Goal: Task Accomplishment & Management: Manage account settings

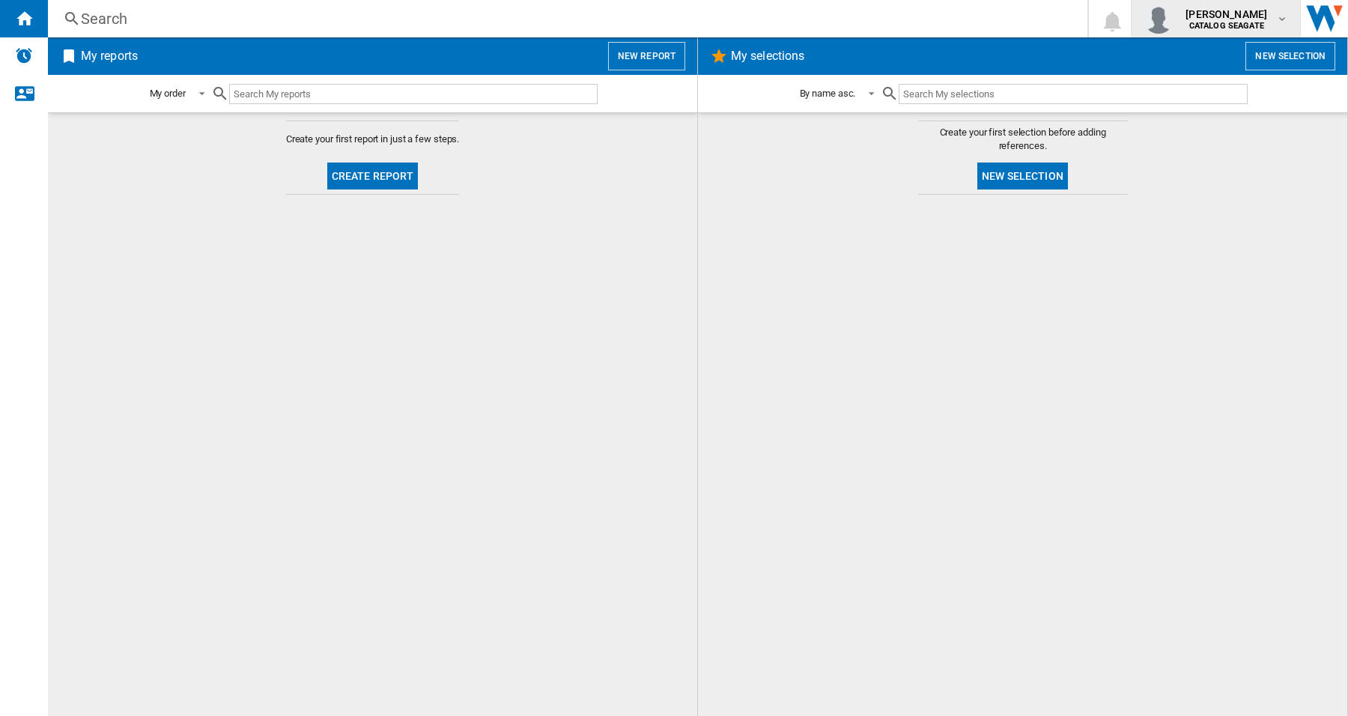
click at [1289, 20] on button "[PERSON_NAME] CATALOG [GEOGRAPHIC_DATA]" at bounding box center [1216, 18] width 168 height 37
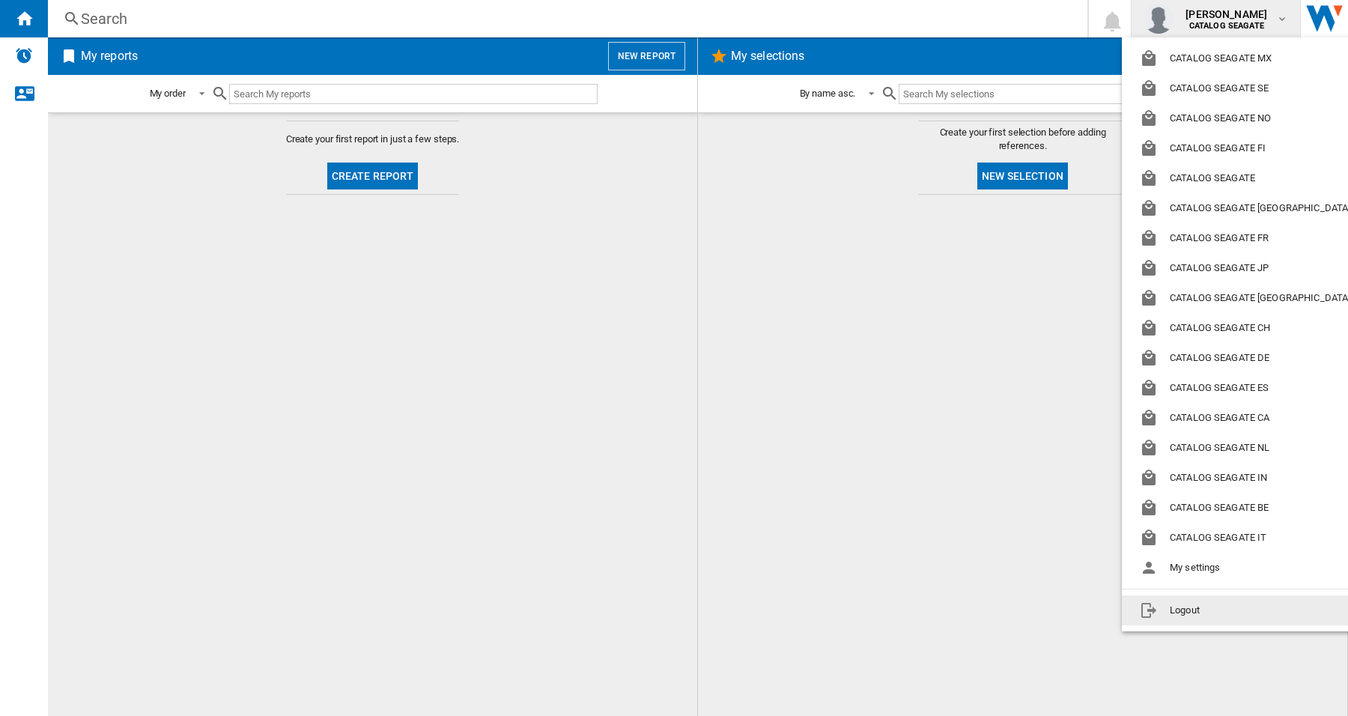
click at [1181, 616] on button "Logout" at bounding box center [1248, 610] width 252 height 30
